Goal: Find specific page/section: Find specific page/section

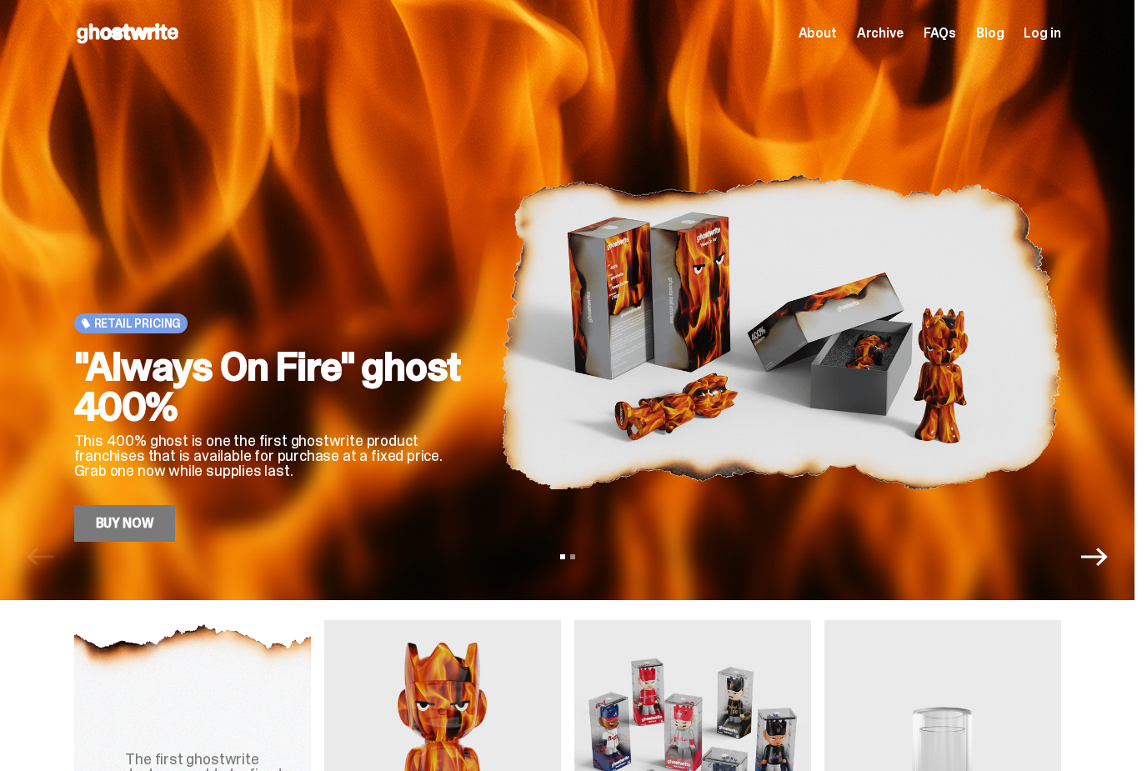
click at [1048, 571] on div "Retail Pricing "Always On Fire" ghost 400% This 400% ghost is one the first gho…" at bounding box center [567, 300] width 1134 height 600
click at [1047, 38] on span "Log in" at bounding box center [1041, 33] width 37 height 13
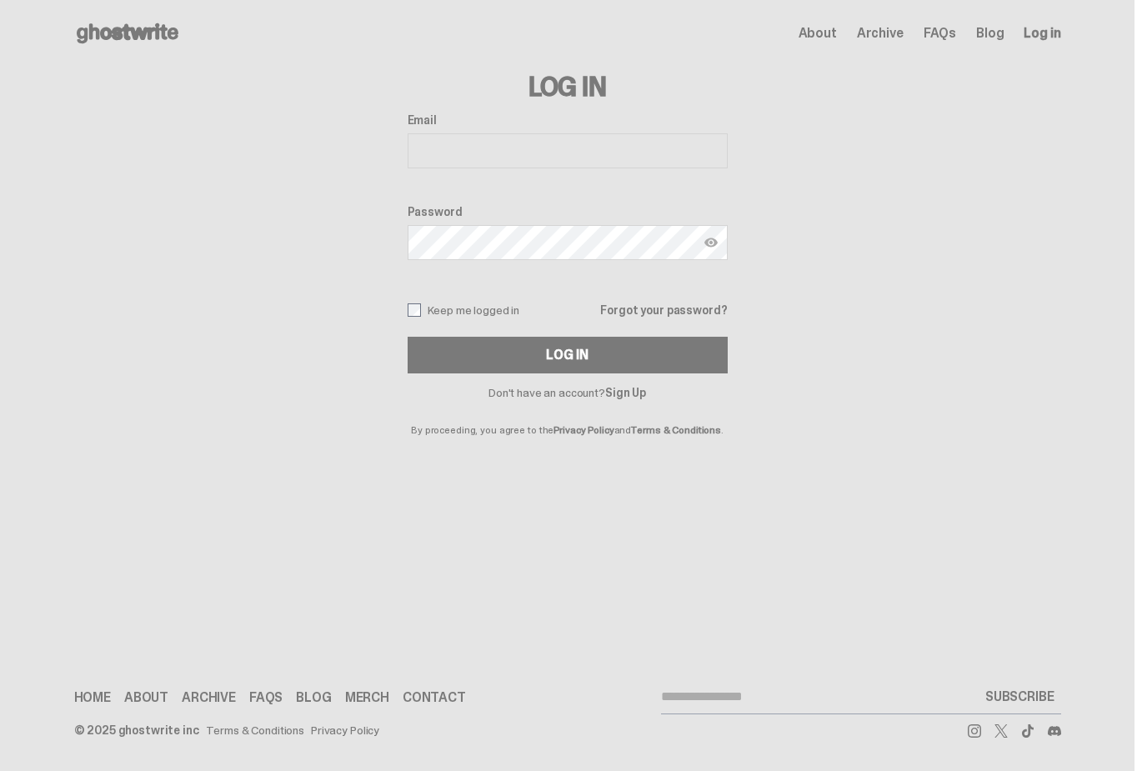
click at [491, 152] on input "Email" at bounding box center [567, 150] width 320 height 35
type input "**********"
click at [573, 355] on button "Log In" at bounding box center [567, 355] width 320 height 37
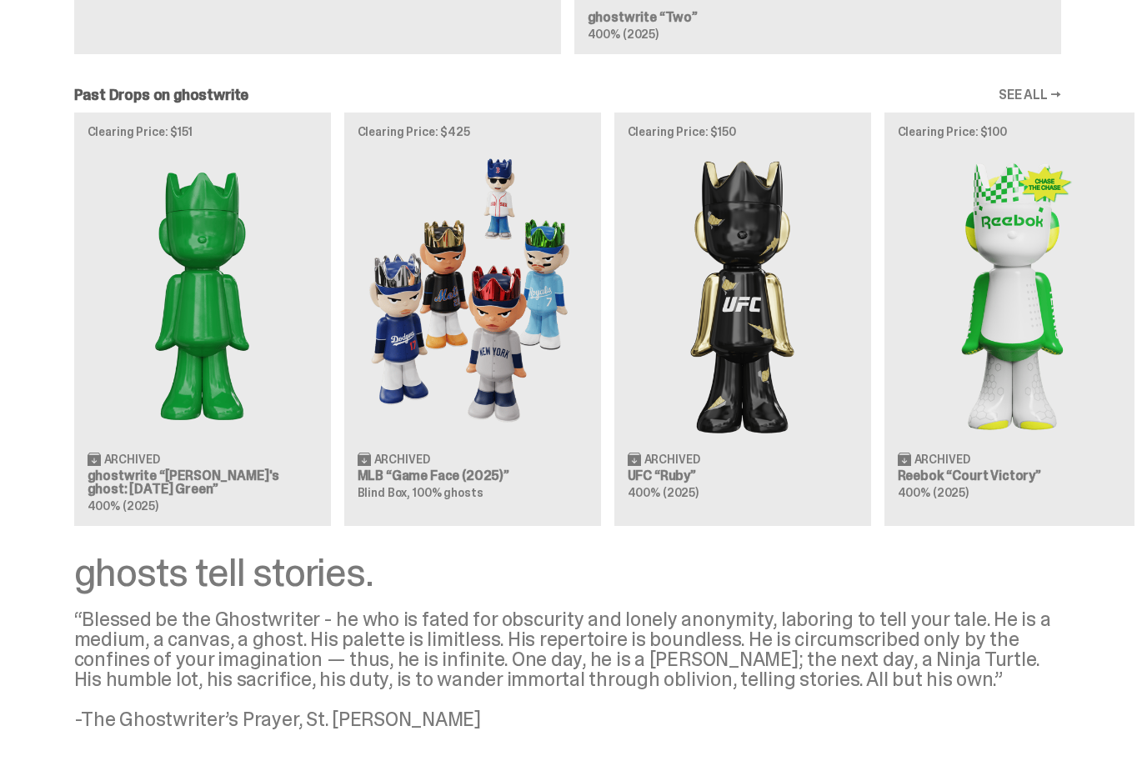
scroll to position [1349, 0]
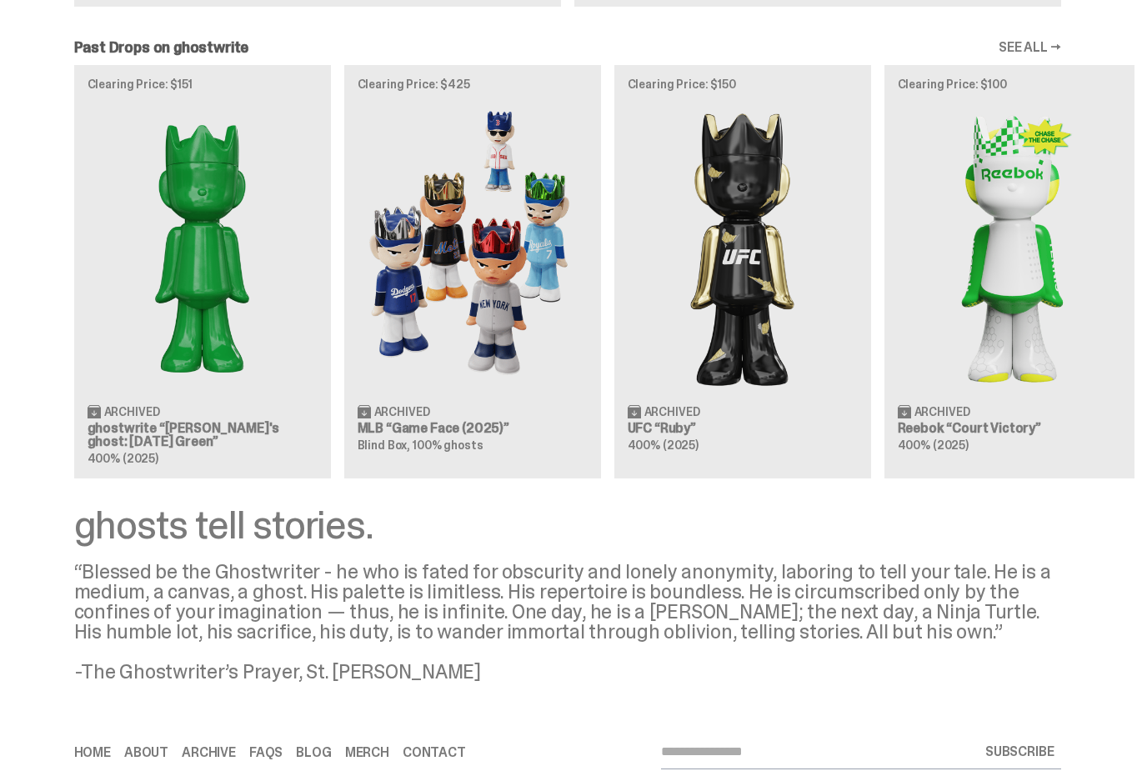
click at [1040, 52] on link "SEE ALL →" at bounding box center [1029, 47] width 62 height 13
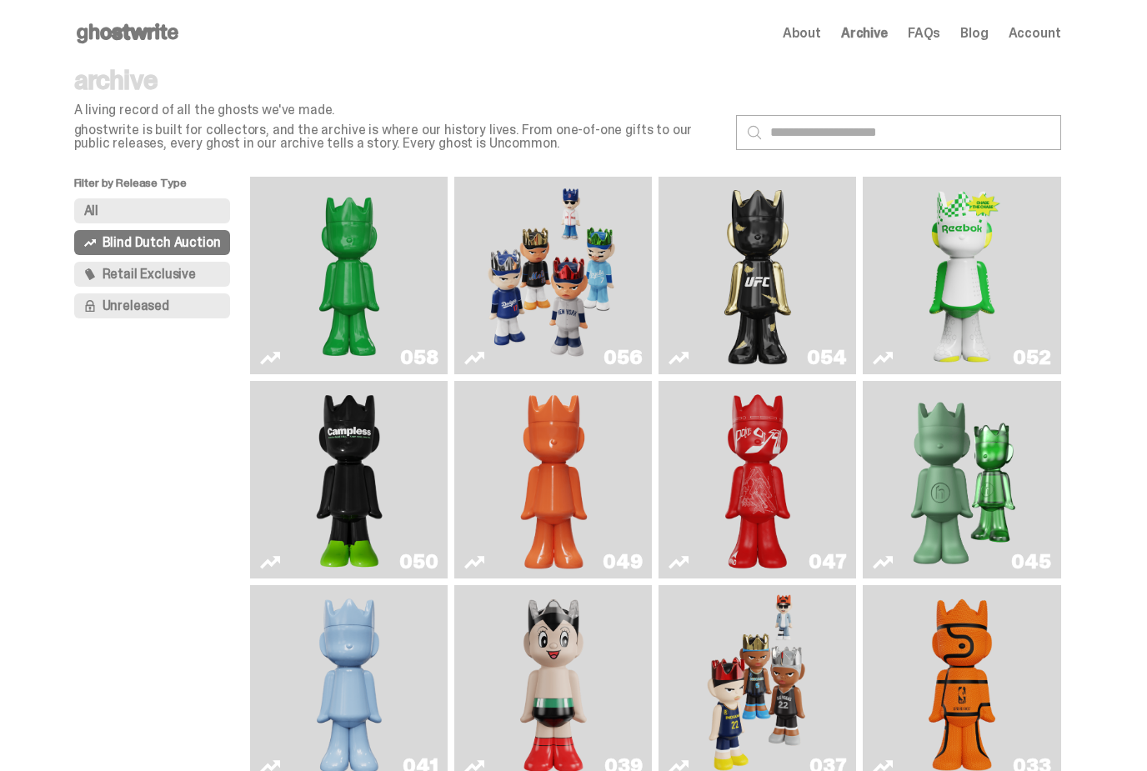
click at [219, 280] on button "Retail Exclusive" at bounding box center [152, 274] width 157 height 25
